Goal: Communication & Community: Answer question/provide support

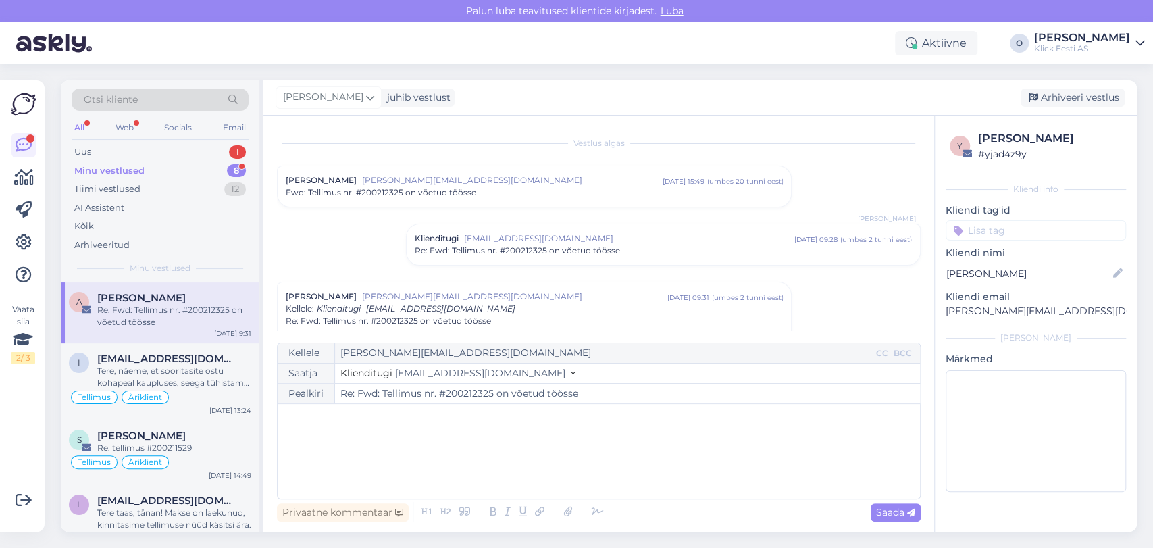
scroll to position [256, 0]
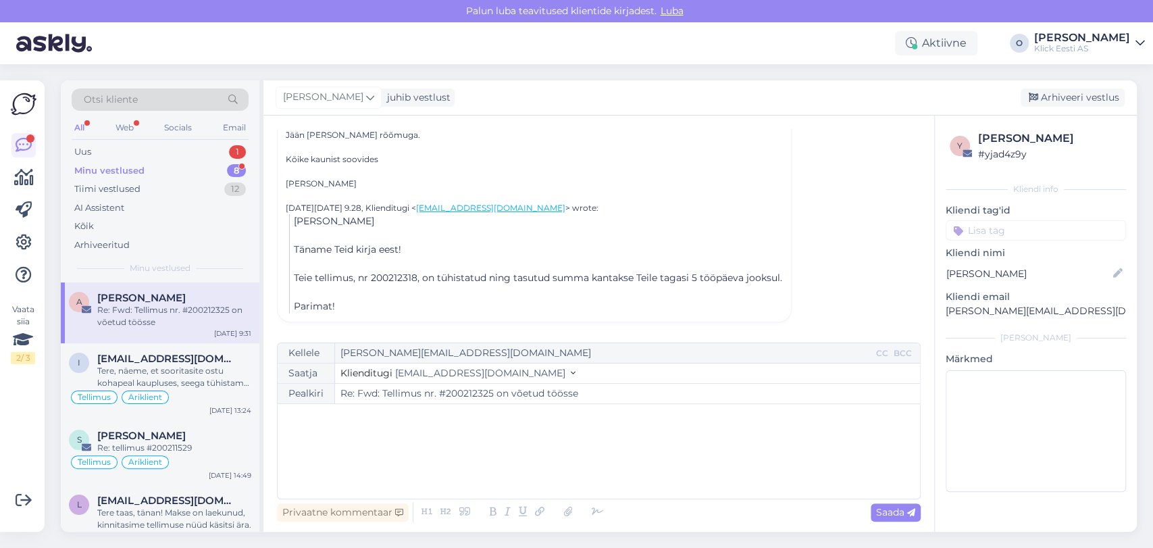
click at [160, 169] on div "Minu vestlused 8" at bounding box center [160, 170] width 177 height 19
click at [151, 151] on div "Uus 1" at bounding box center [160, 151] width 177 height 19
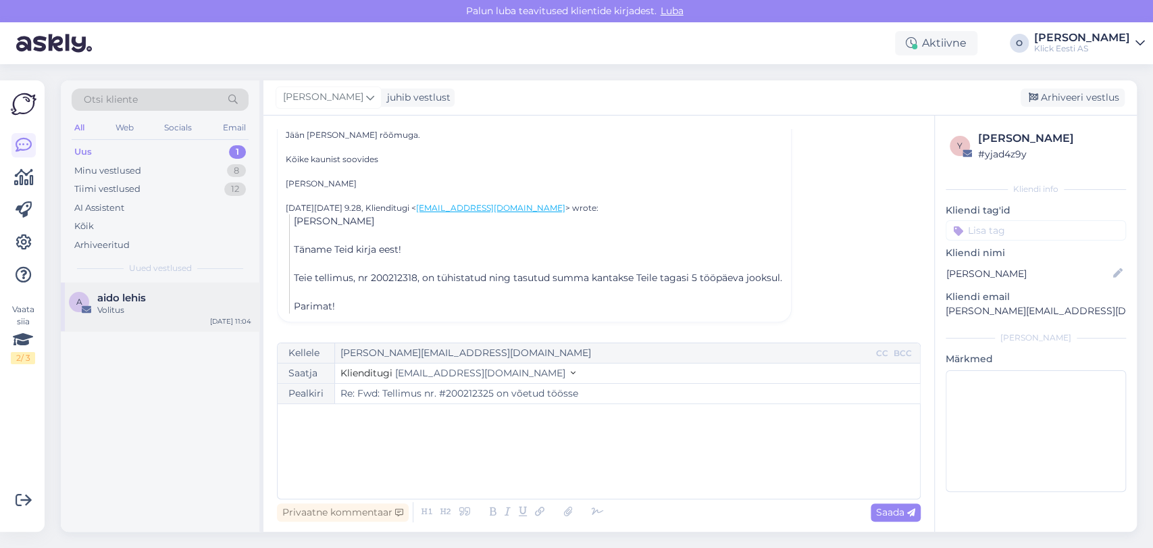
click at [128, 315] on div "a aido lehis Volitus [DATE] 11:04" at bounding box center [160, 306] width 198 height 49
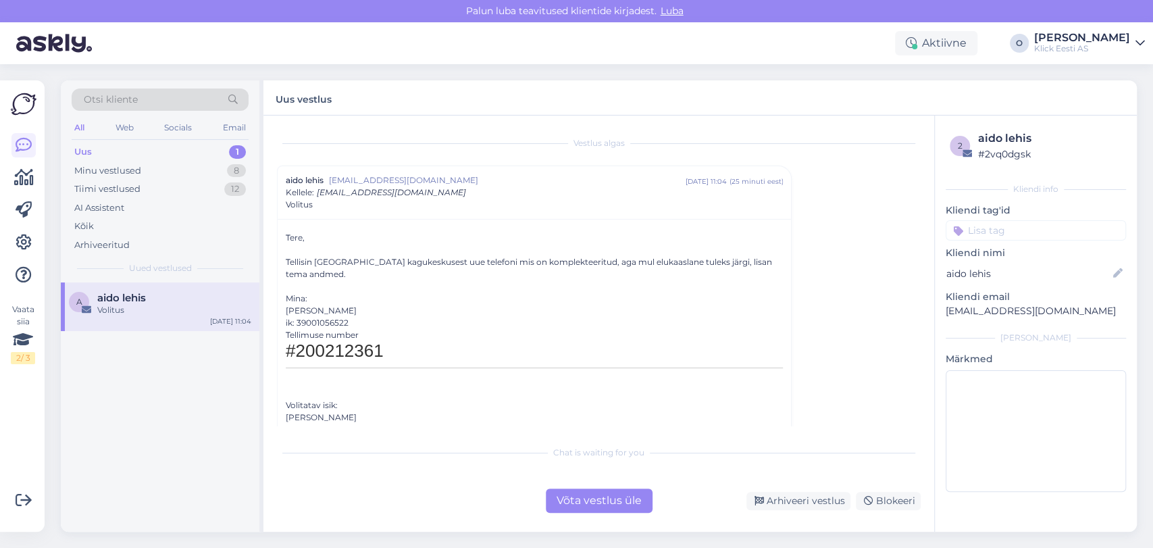
click at [312, 304] on div "[PERSON_NAME]" at bounding box center [534, 310] width 497 height 12
click at [319, 341] on h1 "#200212361" at bounding box center [534, 354] width 497 height 27
copy h1 "200212361"
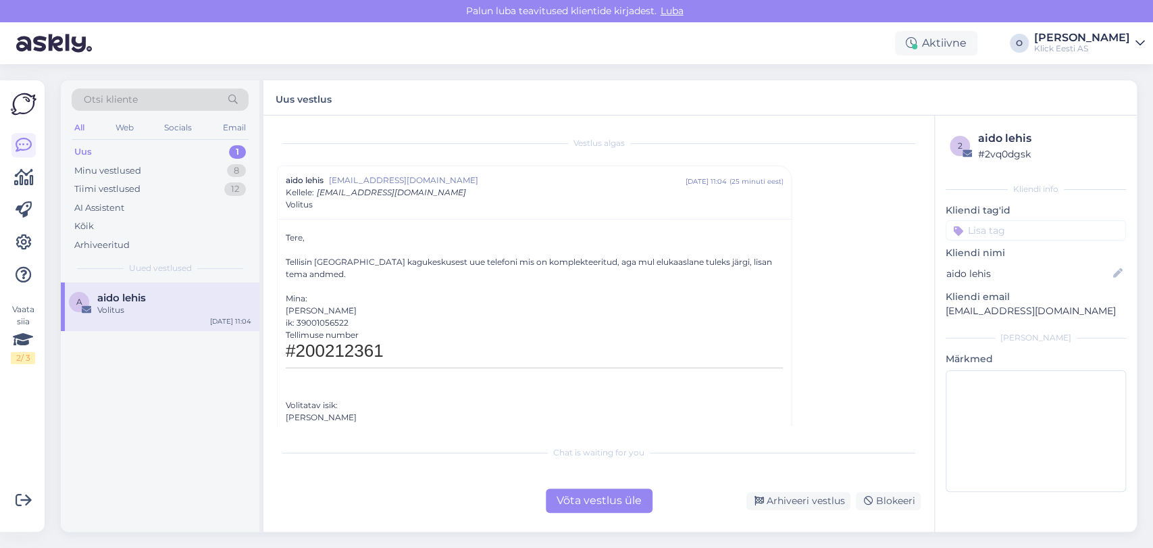
click at [314, 304] on div "[PERSON_NAME]" at bounding box center [534, 310] width 497 height 12
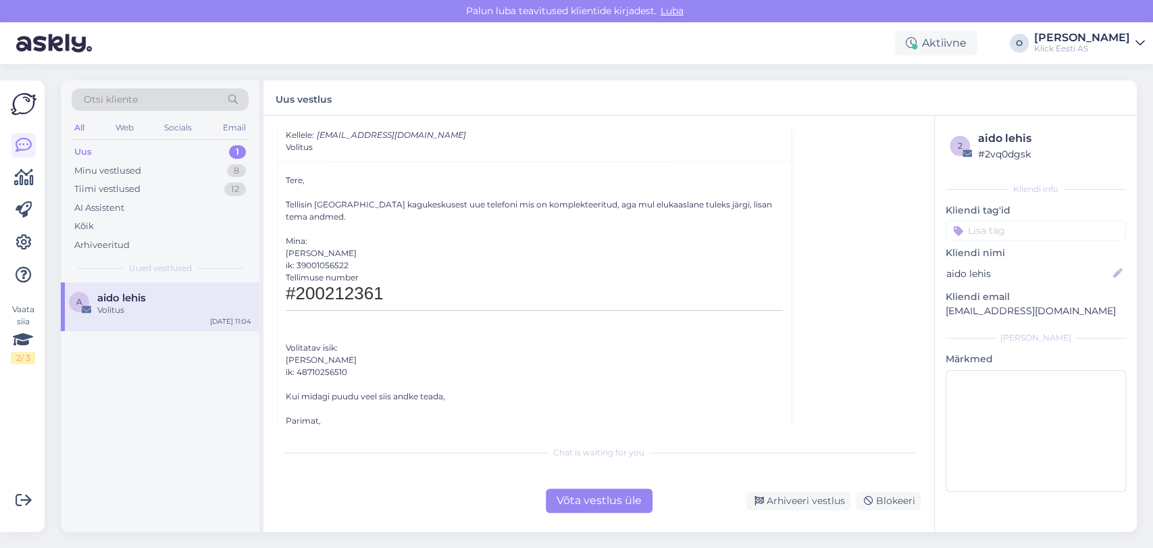
scroll to position [59, 0]
click at [309, 352] on div "[PERSON_NAME]" at bounding box center [534, 358] width 497 height 12
copy div "[PERSON_NAME]"
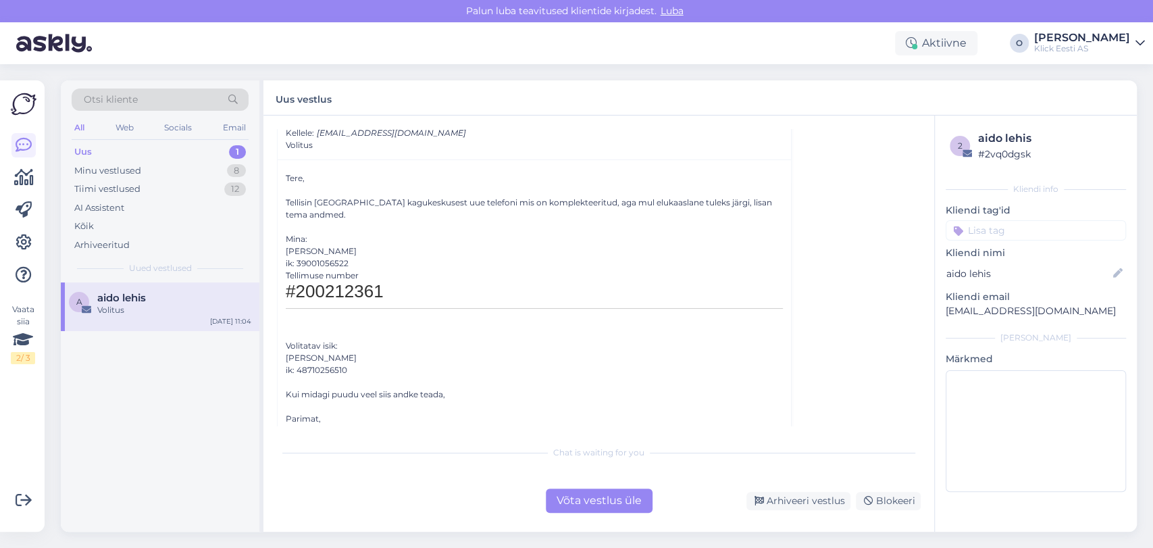
click at [579, 504] on div "Võta vestlus üle" at bounding box center [599, 500] width 107 height 24
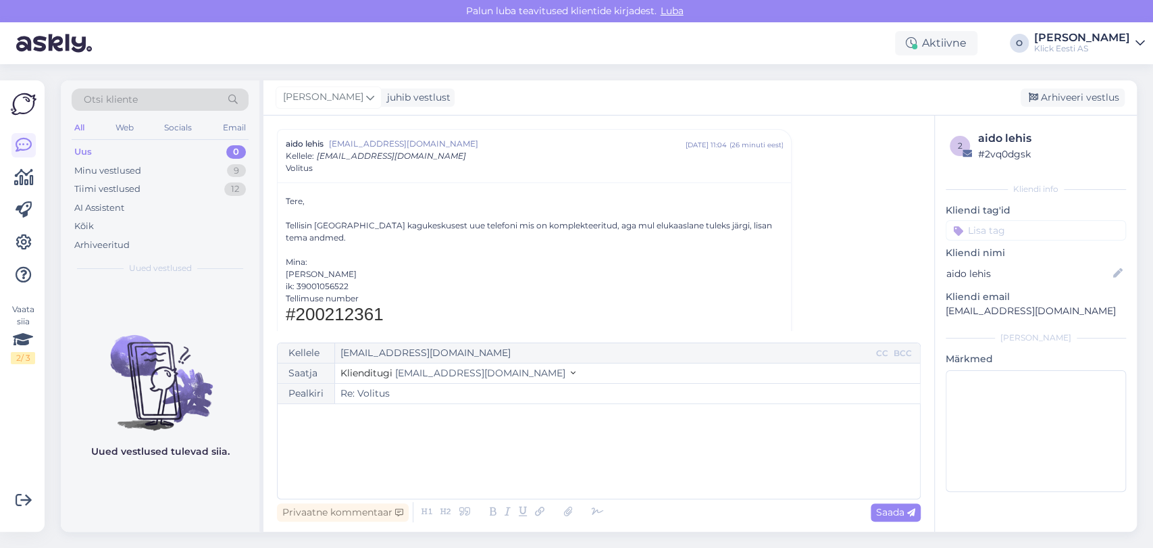
click at [454, 463] on div "﻿" at bounding box center [598, 450] width 629 height 81
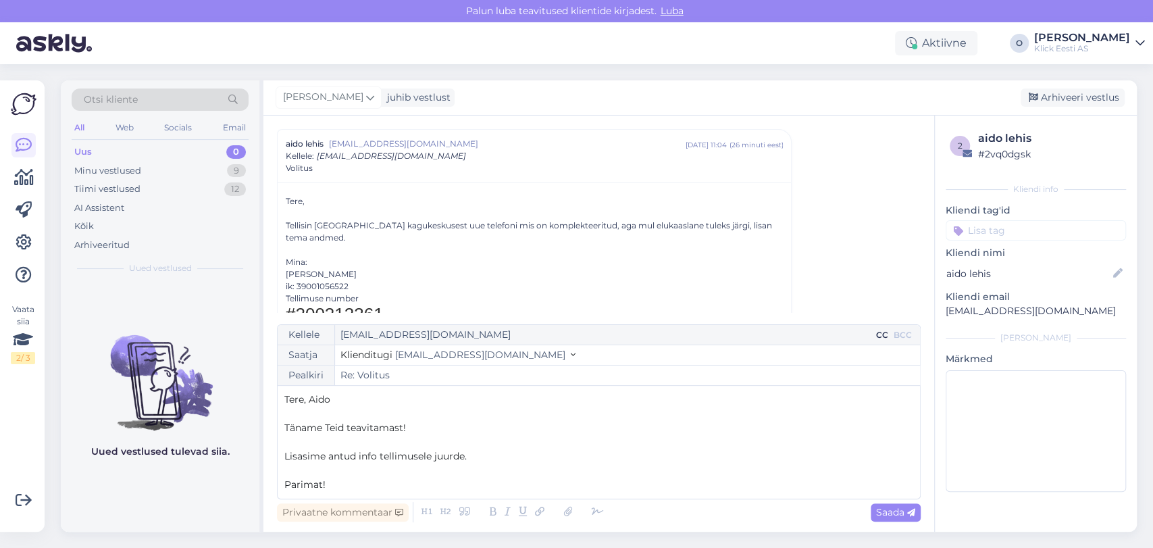
click at [874, 336] on div "CC" at bounding box center [882, 335] width 18 height 12
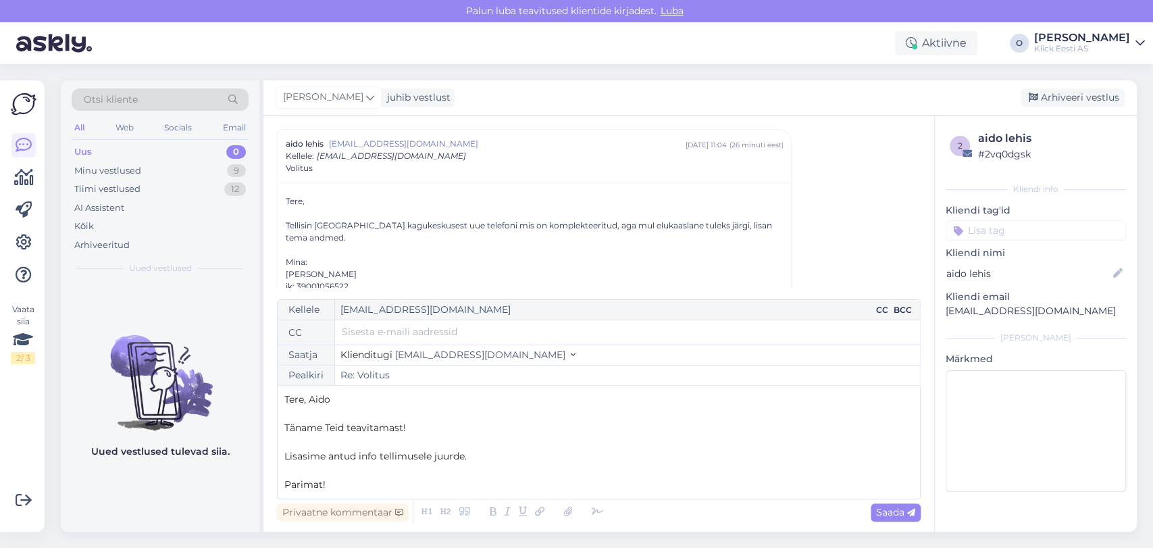
click at [906, 311] on div "BCC" at bounding box center [903, 310] width 24 height 12
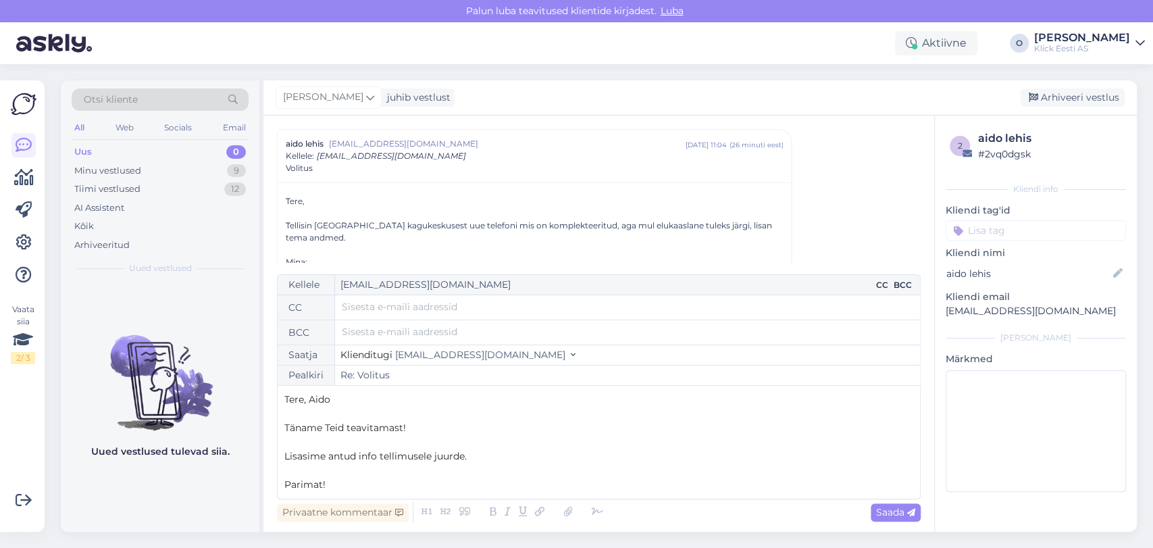
click at [417, 336] on input "text" at bounding box center [627, 331] width 571 height 15
type input "[EMAIL_ADDRESS][DOMAIN_NAME]"
click at [414, 446] on p "﻿" at bounding box center [598, 442] width 629 height 14
click at [292, 268] on div "[PERSON_NAME]" at bounding box center [534, 274] width 497 height 12
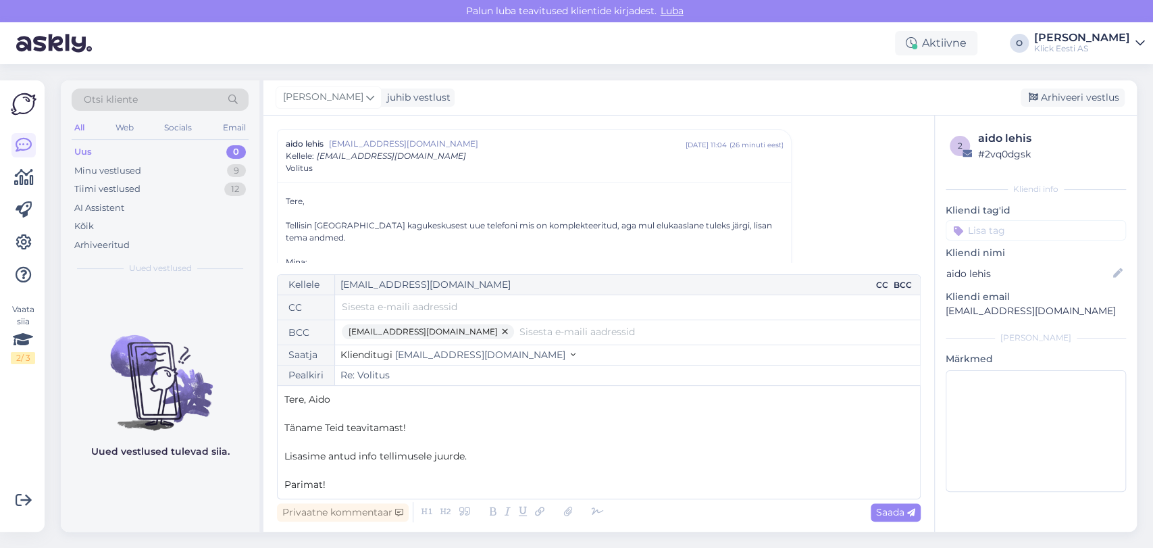
copy div "Aido"
click at [323, 406] on p "﻿" at bounding box center [598, 413] width 629 height 14
click at [319, 398] on span "Tere, Aido" at bounding box center [307, 399] width 46 height 12
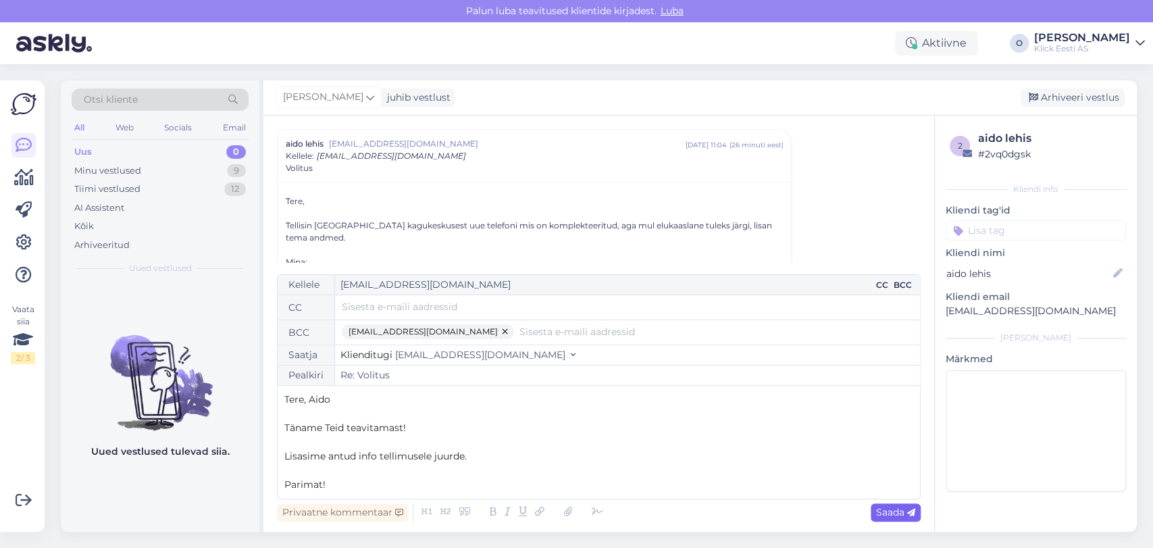
click at [899, 514] on span "Saada" at bounding box center [895, 512] width 39 height 12
type input "Re: Re: Volitus"
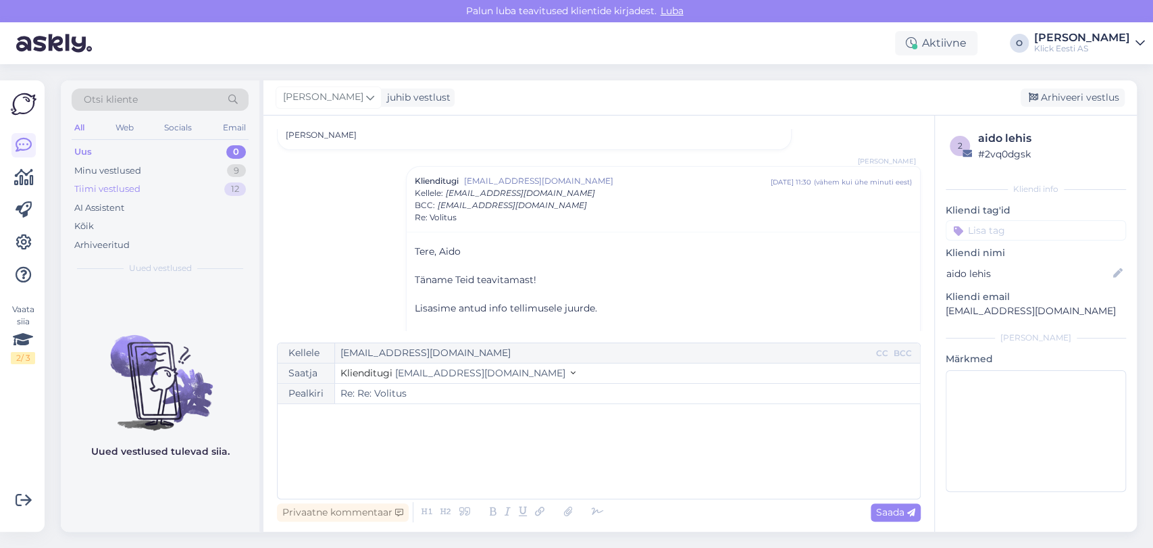
click at [154, 180] on div "Tiimi vestlused 12" at bounding box center [160, 189] width 177 height 19
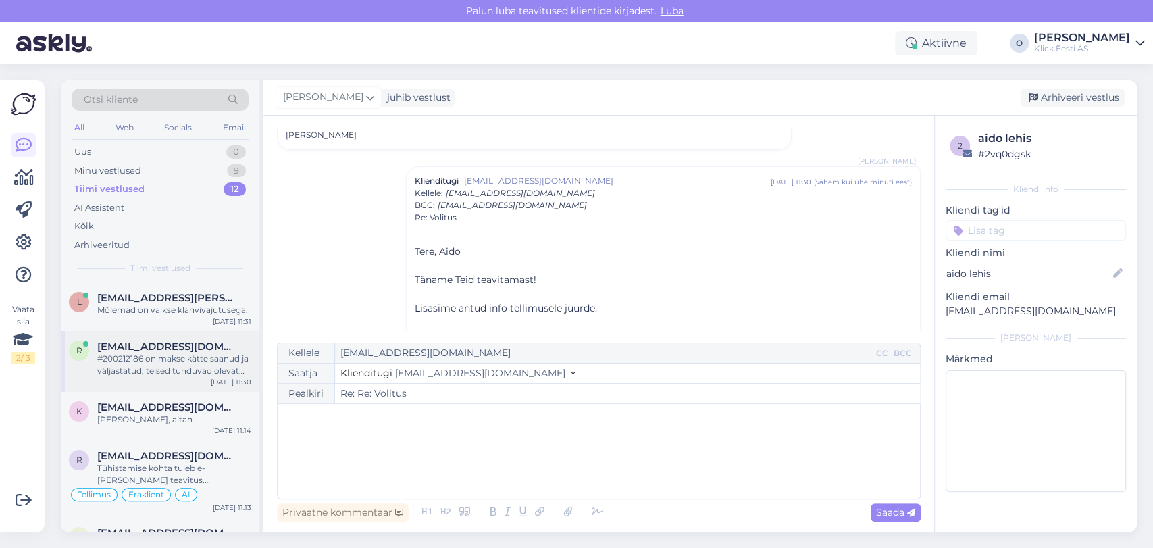
click at [153, 363] on div "#200212186 on makse kätte saanud ja väljastatud, teised tunduvad olevat ebaõnne…" at bounding box center [174, 364] width 154 height 24
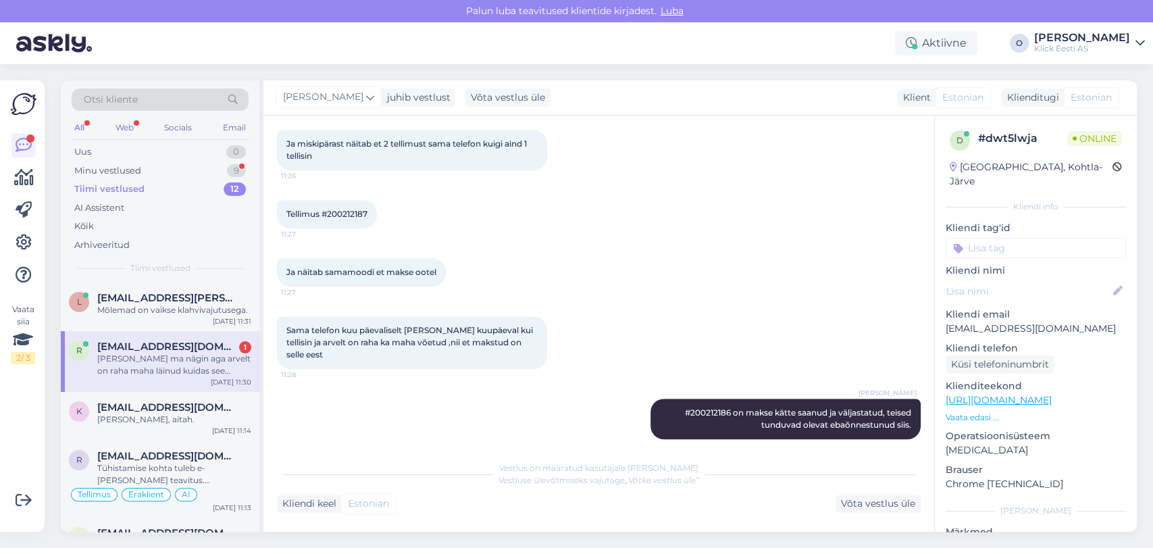
scroll to position [619, 0]
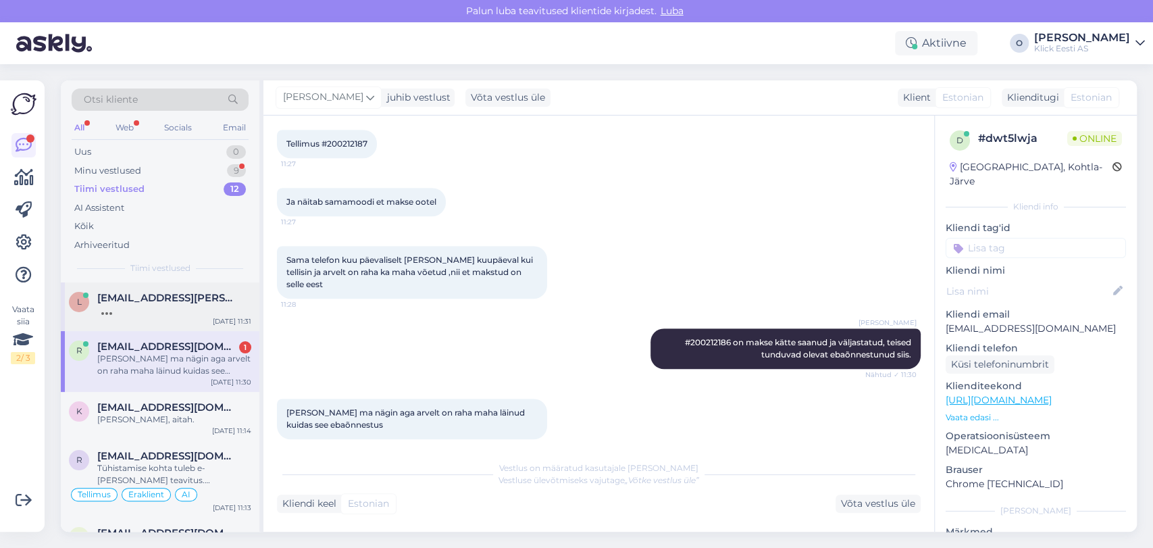
click at [123, 309] on div at bounding box center [174, 310] width 154 height 12
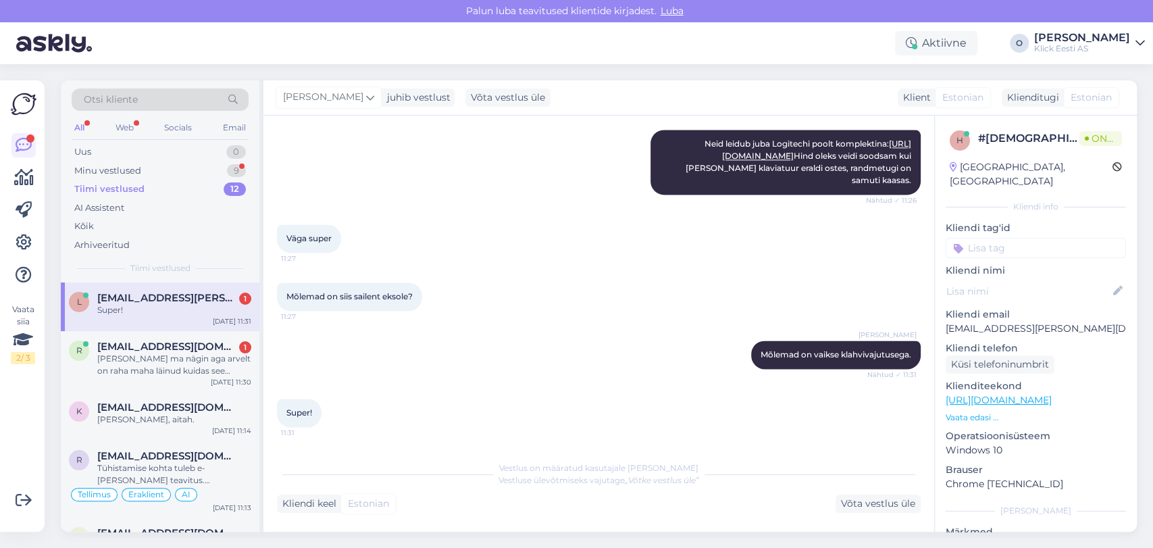
scroll to position [1368, 0]
click at [124, 354] on div "Saatke palun maksekorraldus selle kohta." at bounding box center [174, 364] width 154 height 24
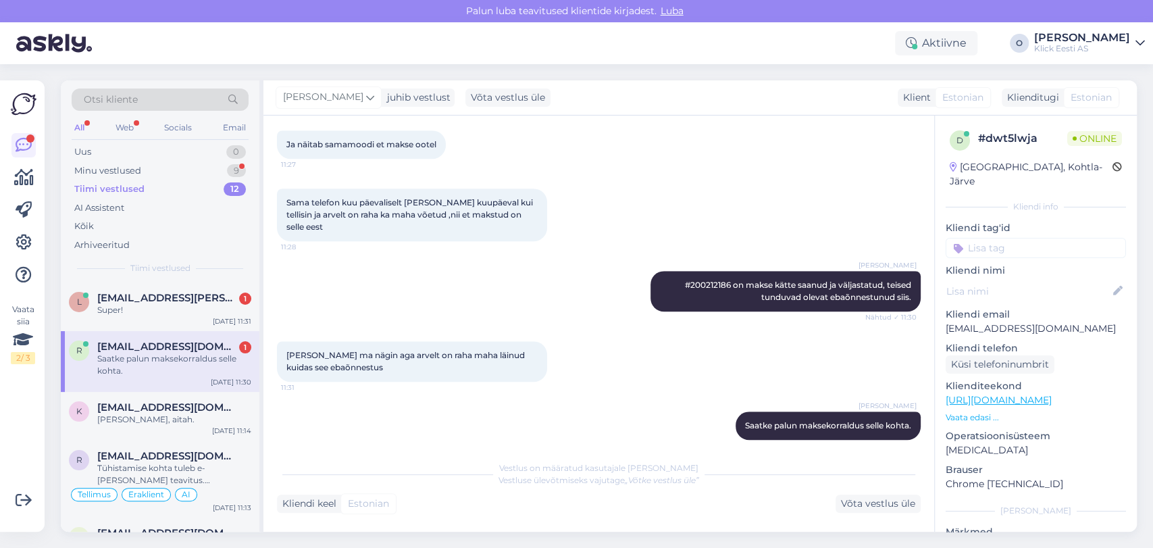
click at [974, 321] on p "[EMAIL_ADDRESS][DOMAIN_NAME]" at bounding box center [1035, 328] width 180 height 14
copy p "[EMAIL_ADDRESS][DOMAIN_NAME]"
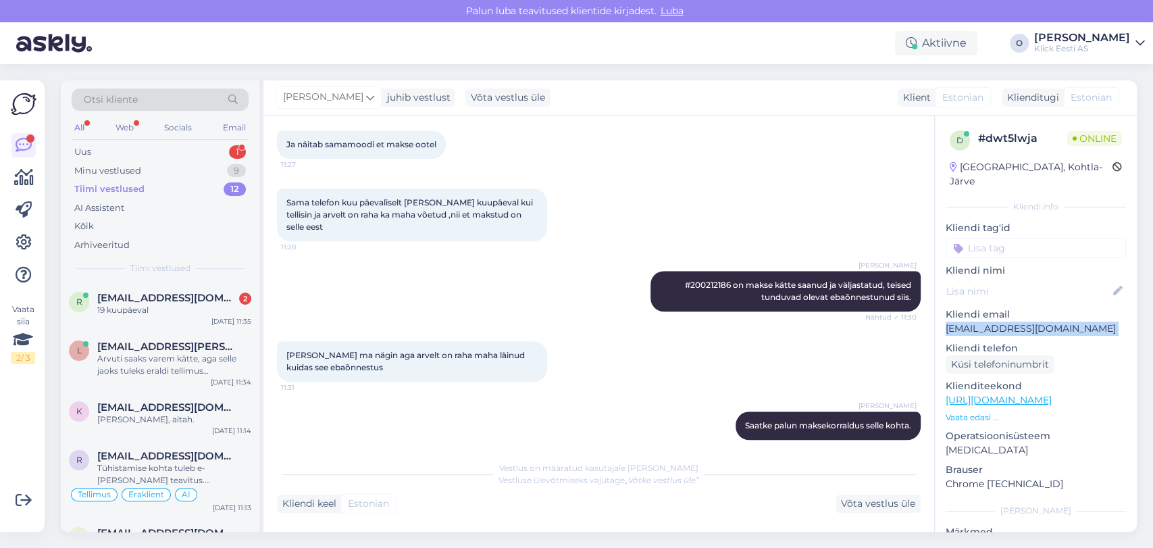
scroll to position [820, 0]
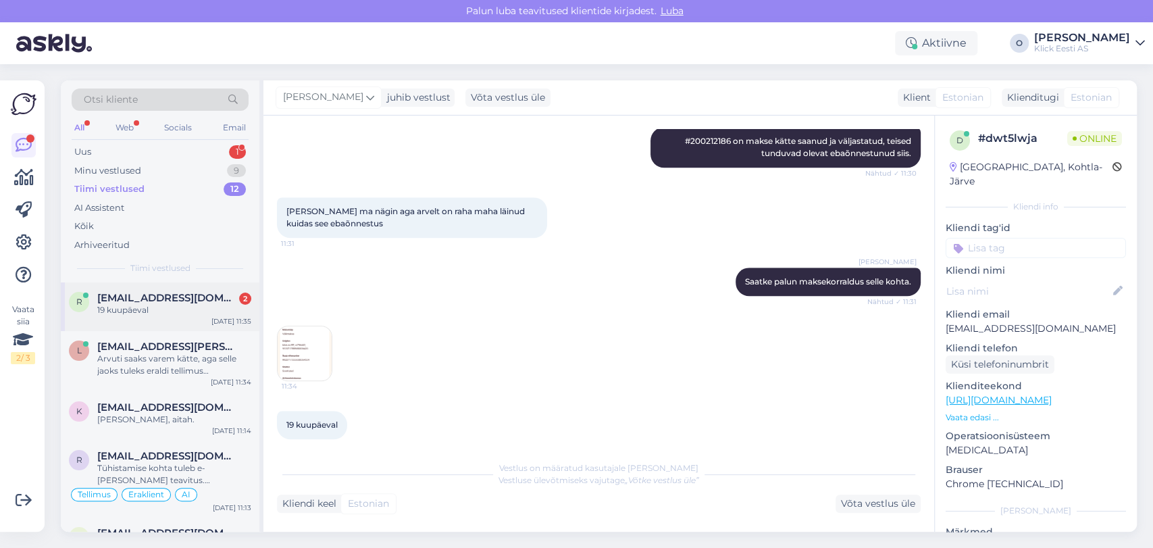
click at [175, 305] on div "19 kuupäeval" at bounding box center [174, 310] width 154 height 12
click at [295, 361] on img at bounding box center [304, 353] width 54 height 54
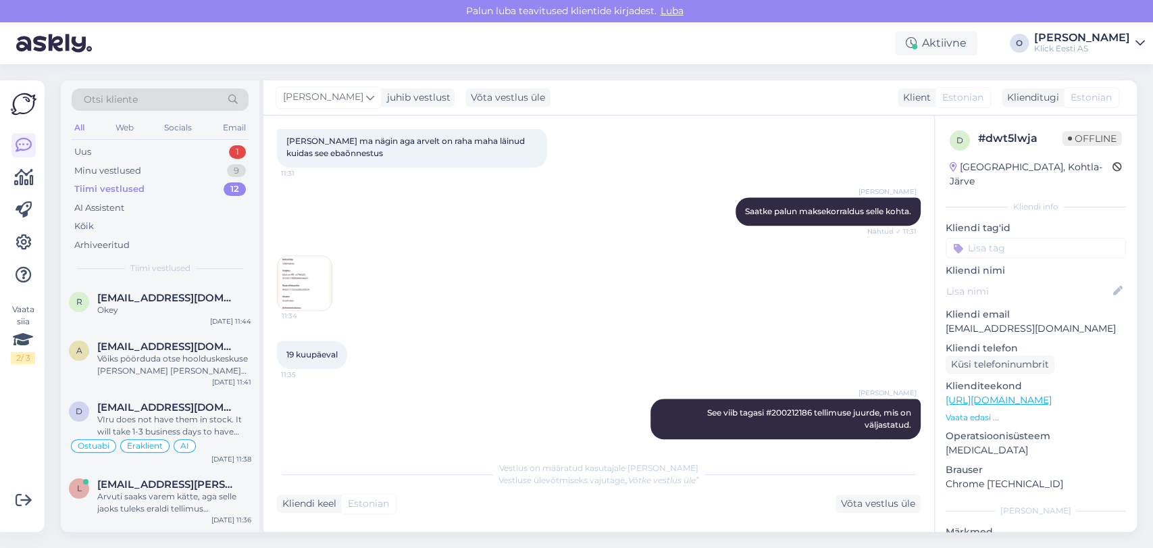
scroll to position [1103, 0]
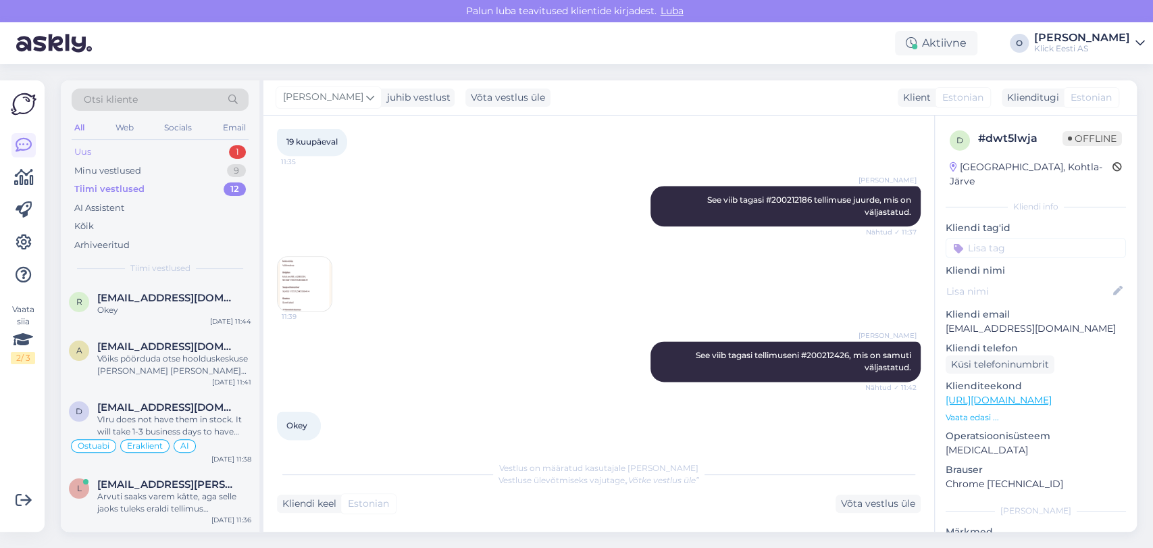
click at [205, 149] on div "Uus 1" at bounding box center [160, 151] width 177 height 19
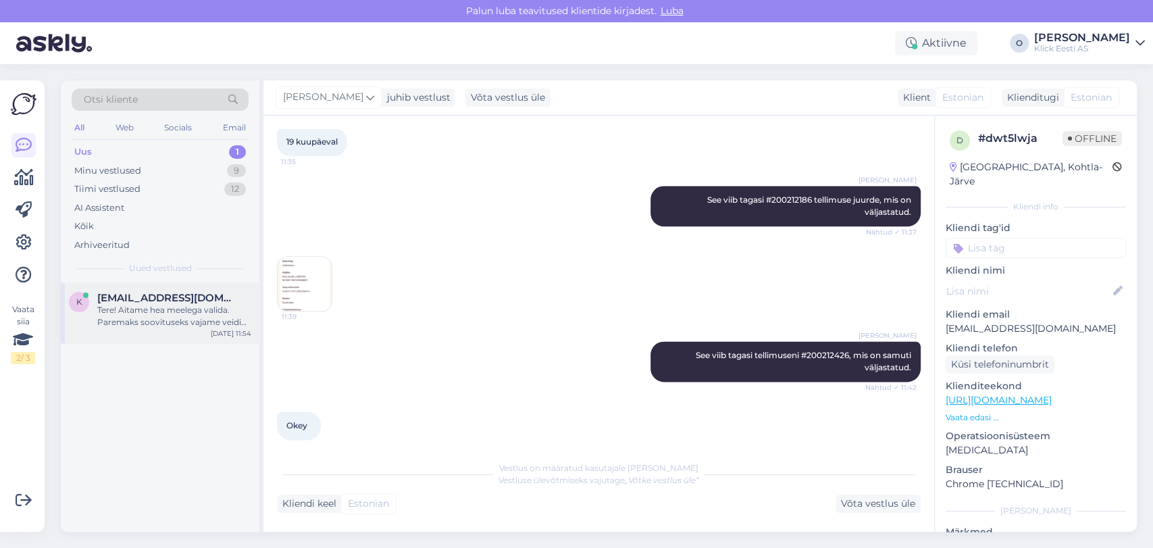
click at [180, 309] on div "Tere! Aitame hea meelega valida. Paremaks soovituseks vajame veidi lisainfot. K…" at bounding box center [174, 316] width 154 height 24
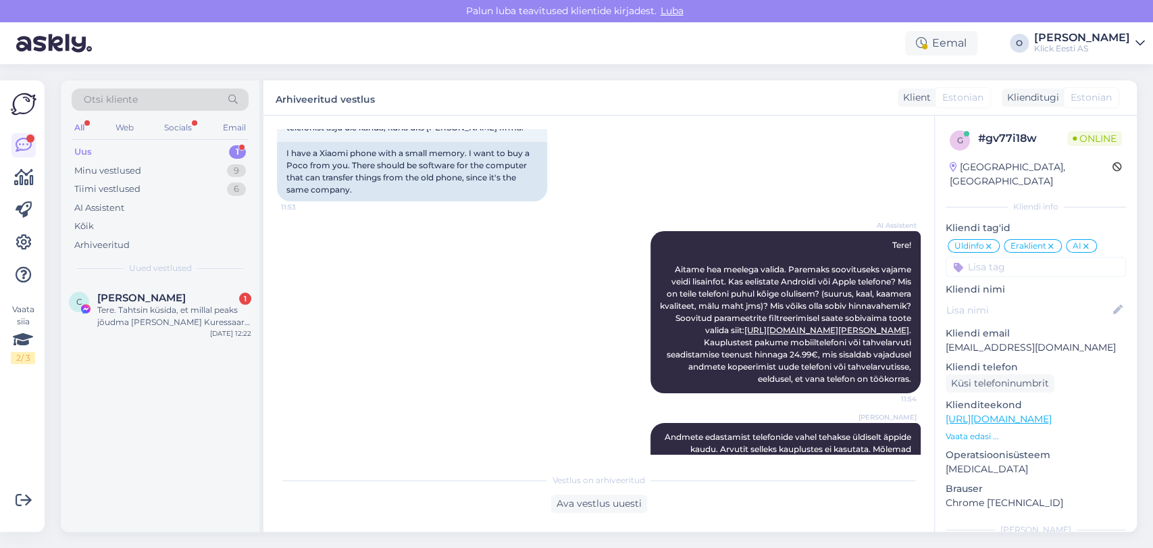
scroll to position [160, 0]
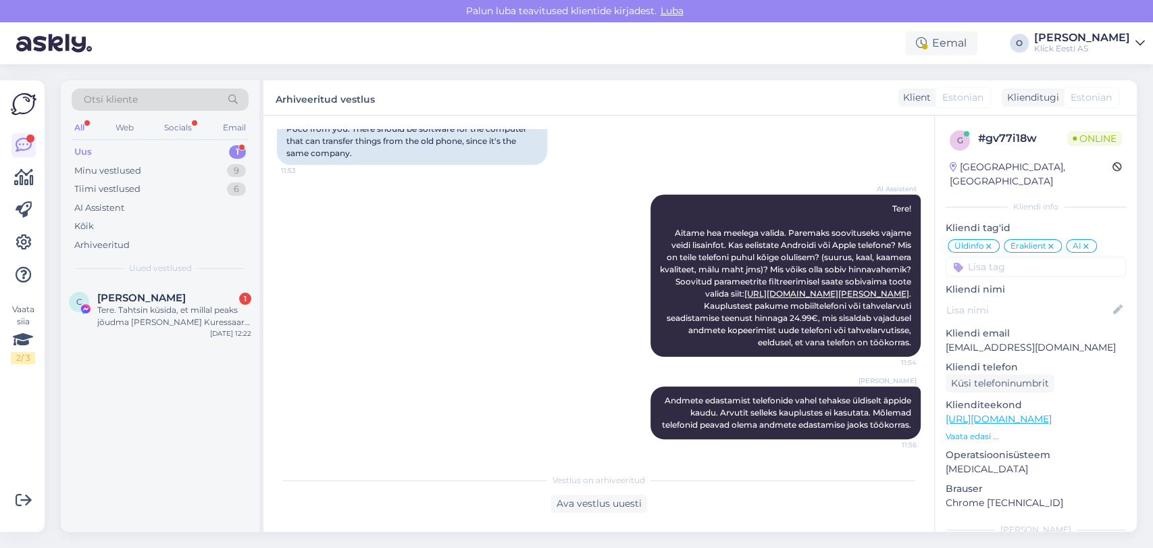
click at [189, 147] on div "Uus 1" at bounding box center [160, 151] width 177 height 19
click at [157, 306] on div "Tere. Tahtsin küsida, et millal peaks jõudma [PERSON_NAME] Kuressaare poodi? 18…" at bounding box center [174, 316] width 154 height 24
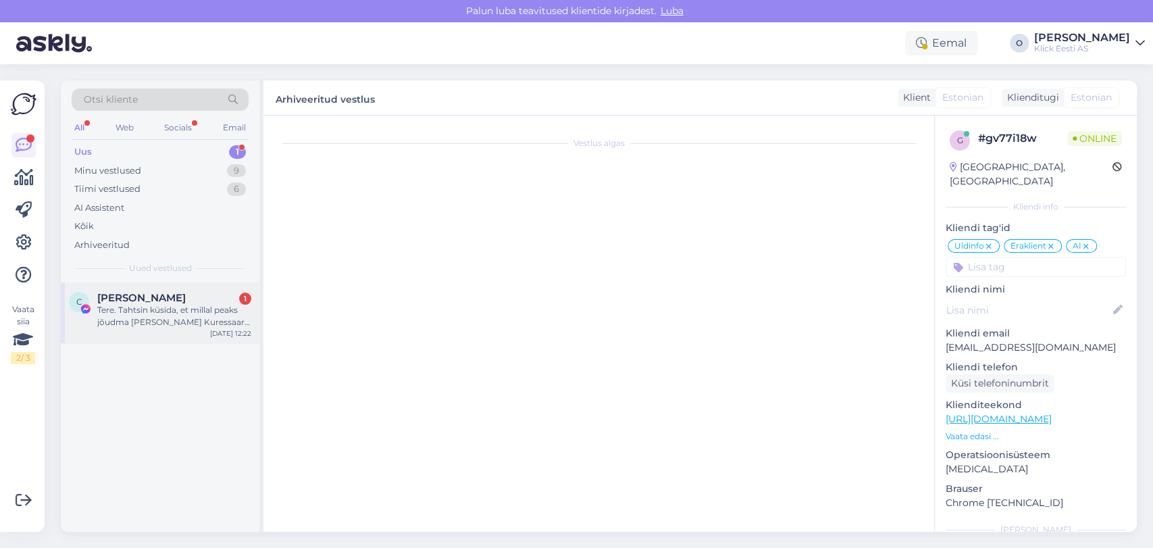
scroll to position [0, 0]
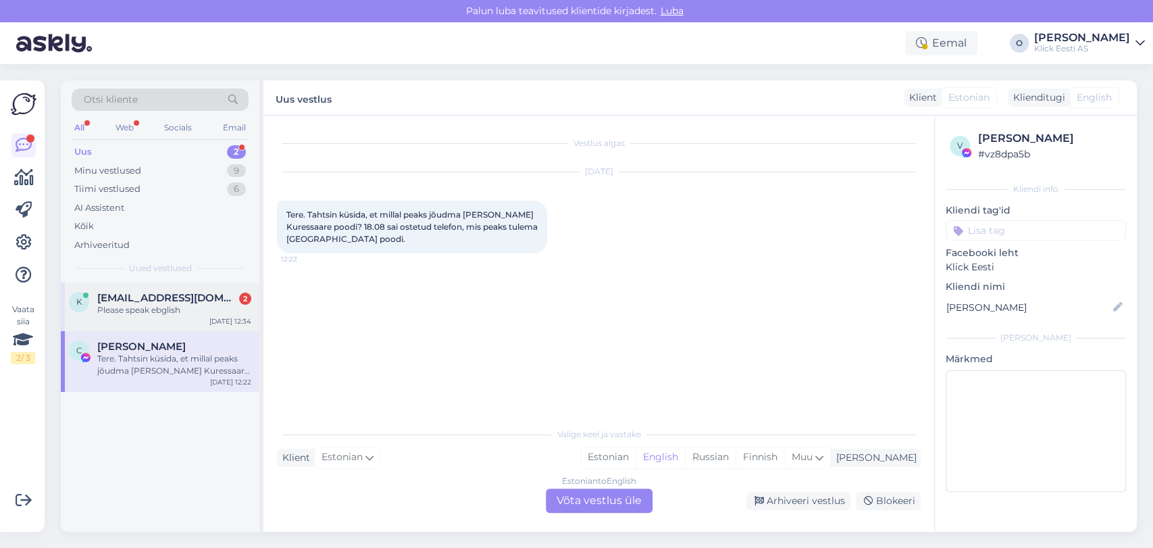
click at [123, 290] on div "k [EMAIL_ADDRESS][DOMAIN_NAME] 2 Please speak ebglish [DATE] 12:34" at bounding box center [160, 306] width 198 height 49
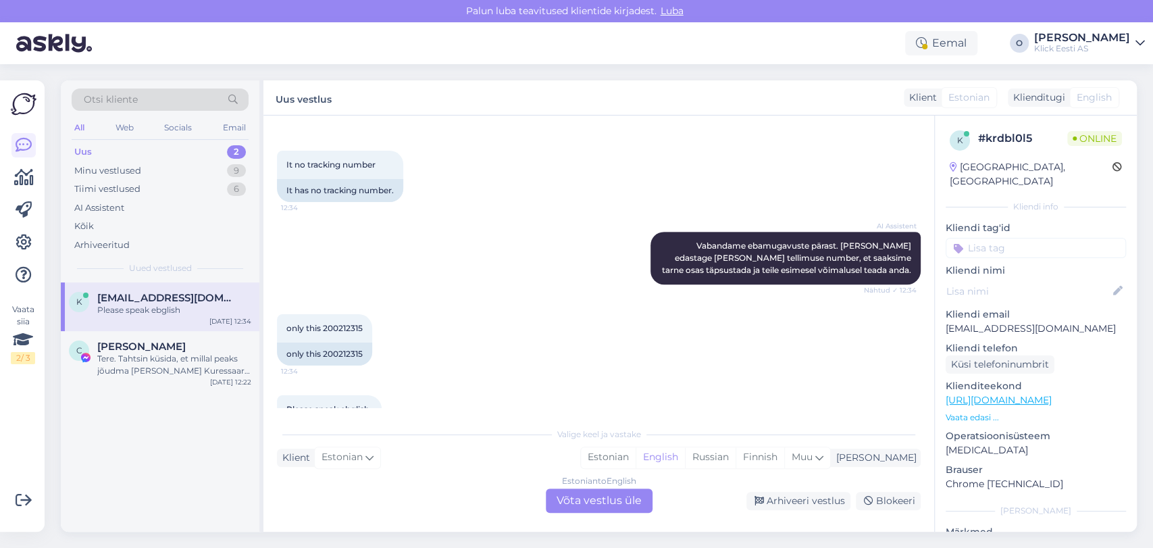
scroll to position [410, 0]
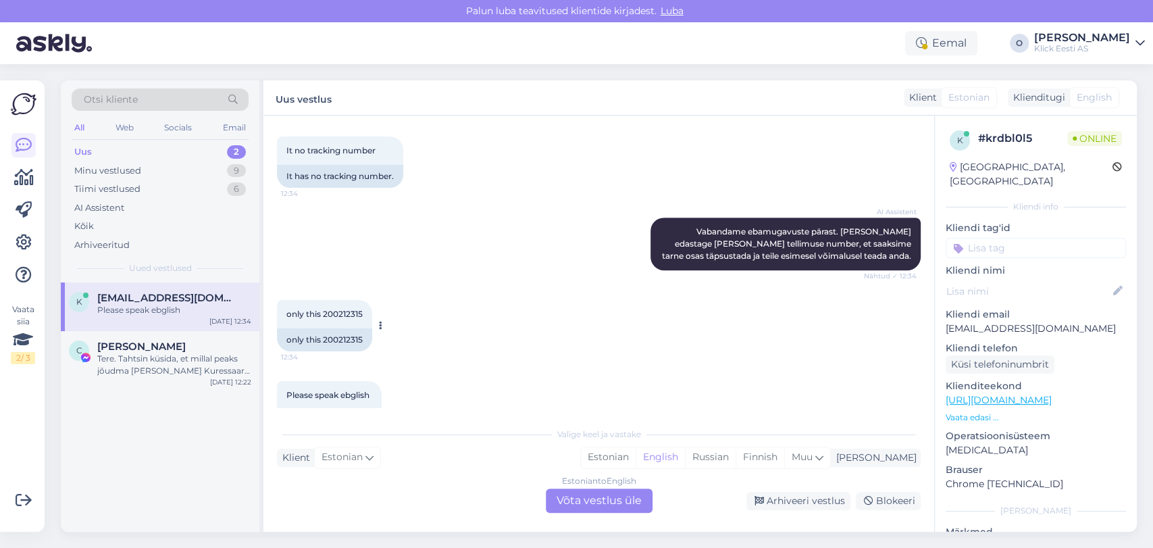
click at [341, 309] on span "only this 200212315" at bounding box center [324, 314] width 76 height 10
copy div "200212315 12:34"
